Goal: Use online tool/utility

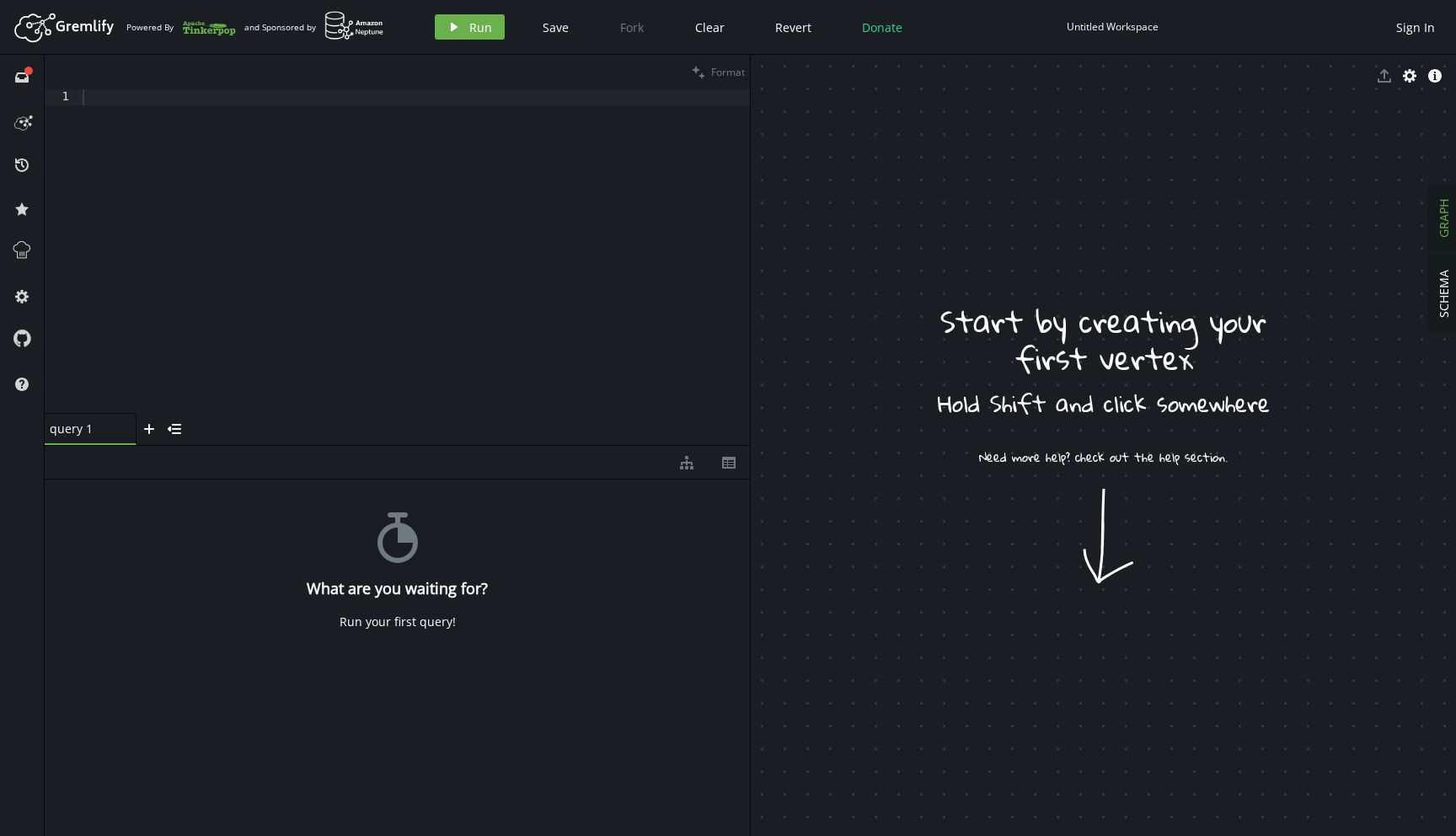
click at [196, 529] on div "stopwatch What are you waiting for? Run your first query!" at bounding box center [397, 653] width 705 height 348
click at [366, 543] on div "stopwatch What are you waiting for? Run your first query!" at bounding box center [397, 653] width 705 height 348
click at [153, 102] on div at bounding box center [414, 267] width 670 height 356
paste textarea "by('name').by('name').by('cost')"
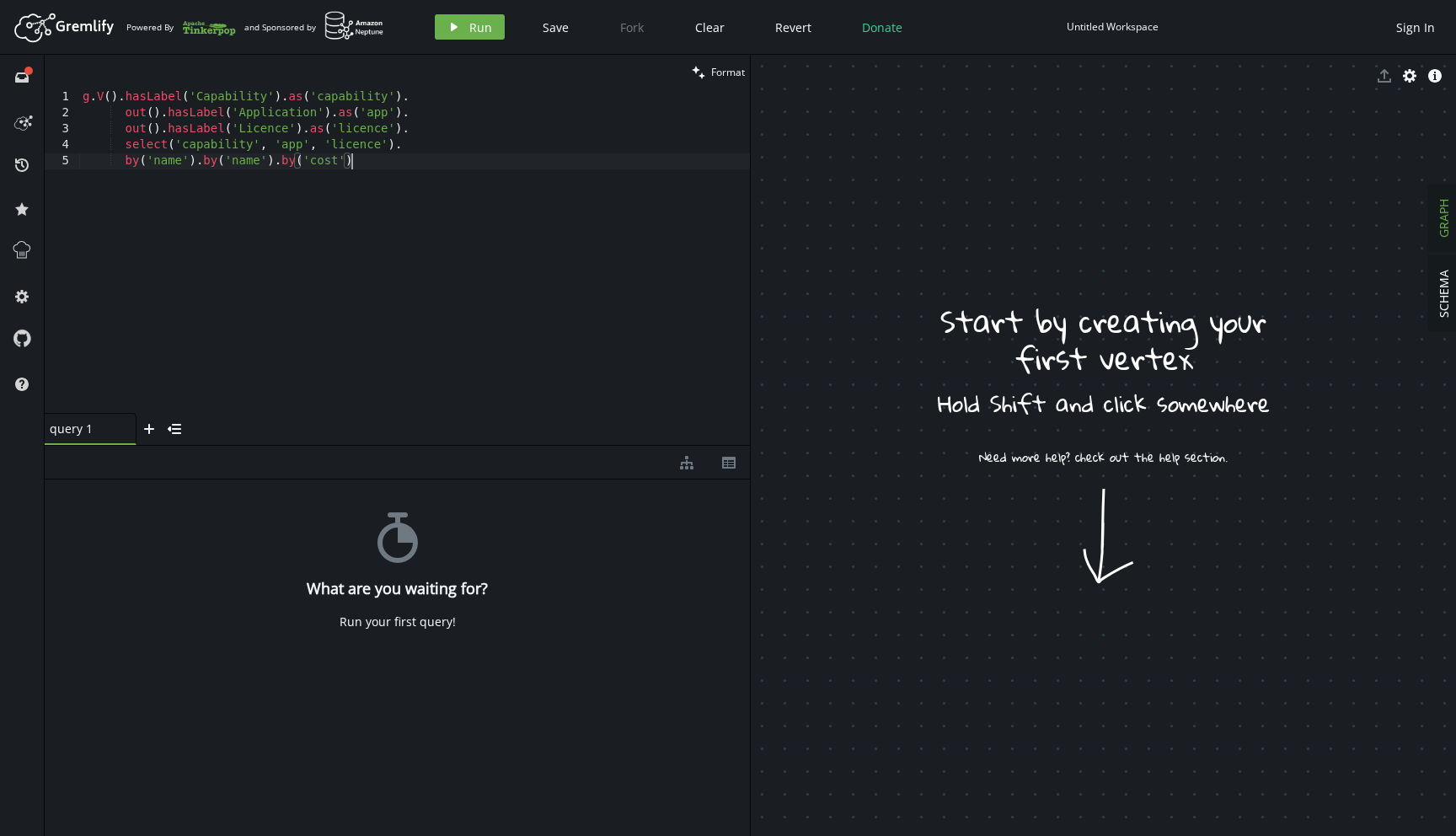
click at [383, 163] on div "g . V ( ) . hasLabel ( 'Capability' ) . as ( 'capability' ) . out ( ) . hasLabe…" at bounding box center [414, 267] width 670 height 356
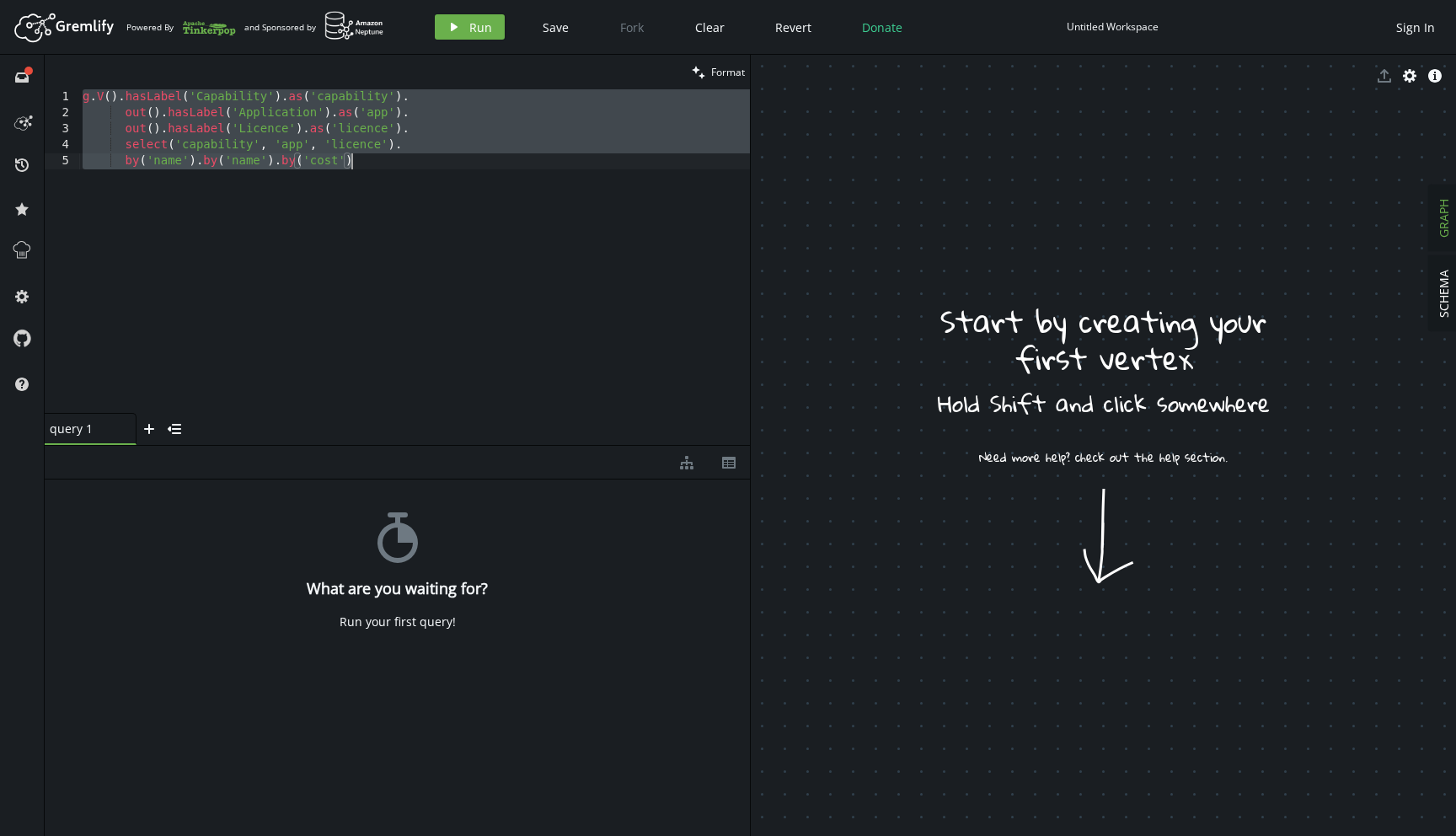
paste textarea "==>[job:v[8],company:v[4],created:[DATE],application:v[16]]"
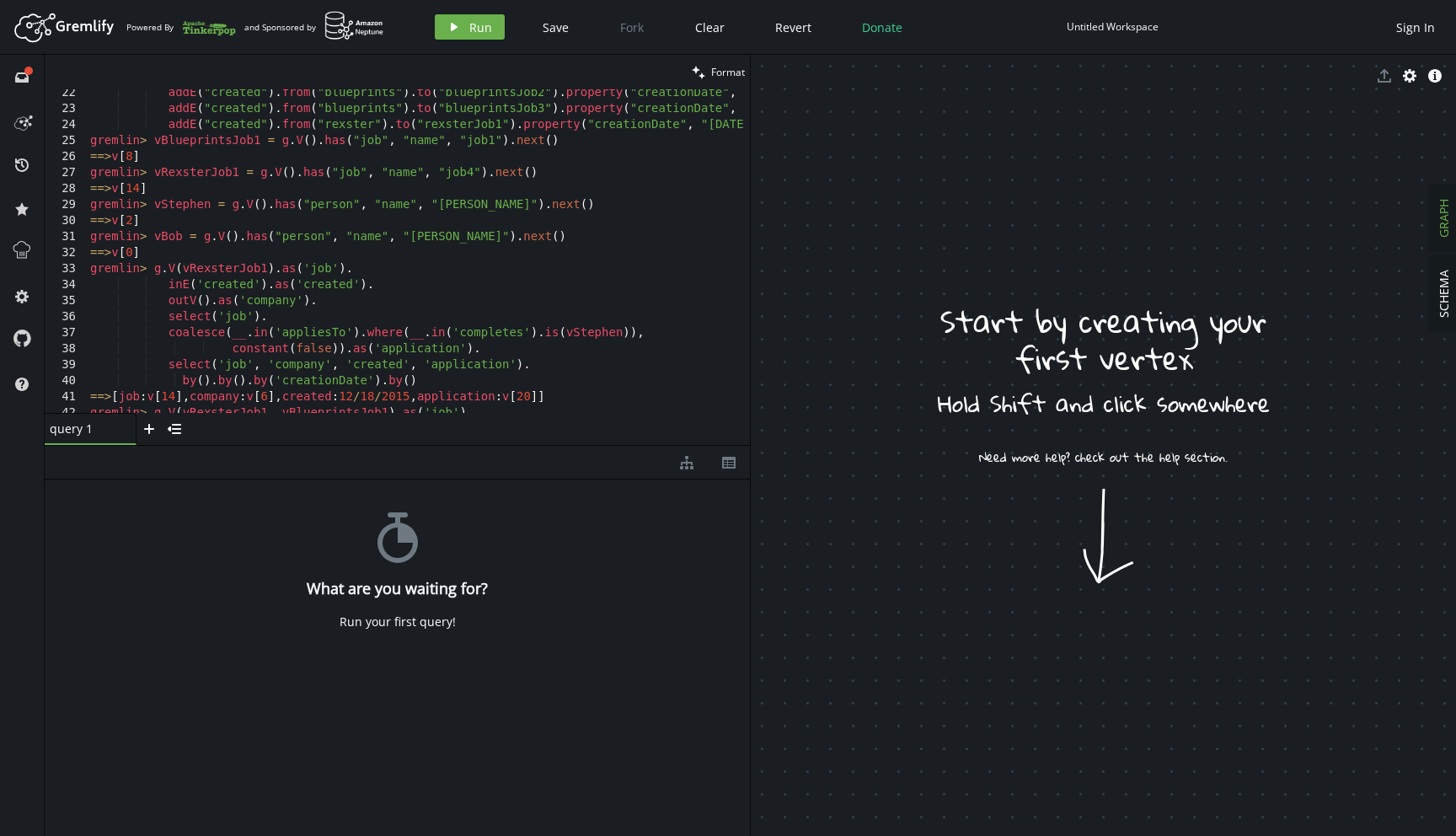
scroll to position [343, 0]
click at [390, 264] on div "addE ( "created" ) . from ( "blueprints" ) . to ( "blueprintsJob2" ) . property…" at bounding box center [476, 255] width 778 height 350
type textarea "==>[job:v[14],company:v[6],created:[DATE],application:false] ==>[job:v[8],compa…"
